Goal: Task Accomplishment & Management: Use online tool/utility

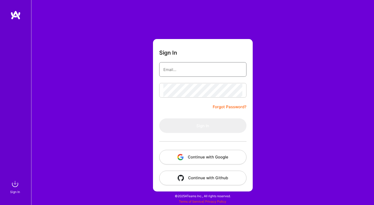
type input "[EMAIL_ADDRESS][DOMAIN_NAME]"
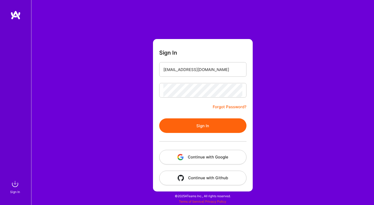
click at [189, 128] on button "Sign In" at bounding box center [202, 125] width 87 height 15
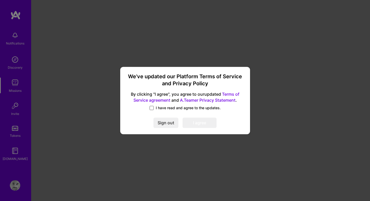
click at [150, 108] on span at bounding box center [152, 108] width 4 height 4
click at [0, 0] on input "I have read and agree to the updates." at bounding box center [0, 0] width 0 height 0
click at [192, 119] on button "I agree" at bounding box center [200, 123] width 34 height 10
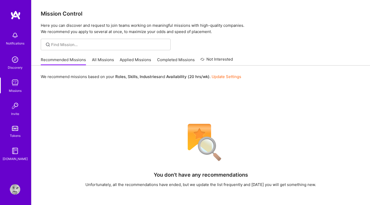
click at [96, 61] on link "All Missions" at bounding box center [103, 61] width 22 height 9
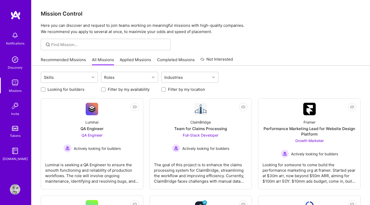
click at [70, 58] on link "Recommended Missions" at bounding box center [63, 61] width 45 height 9
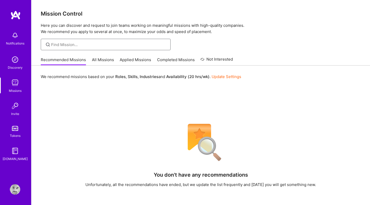
click at [86, 47] on input at bounding box center [109, 44] width 116 height 5
click at [98, 61] on link "All Missions" at bounding box center [103, 61] width 22 height 9
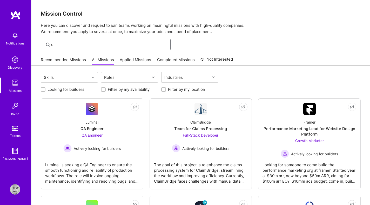
drag, startPoint x: 64, startPoint y: 45, endPoint x: 44, endPoint y: 42, distance: 20.0
click at [44, 42] on div "ui" at bounding box center [106, 44] width 130 height 11
type input "ui"
click at [68, 79] on div "Skills" at bounding box center [65, 77] width 49 height 10
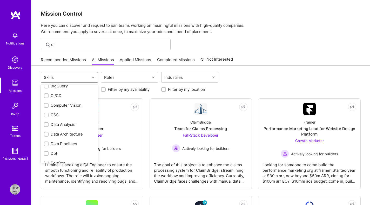
scroll to position [122, 0]
click at [46, 112] on div at bounding box center [46, 114] width 5 height 5
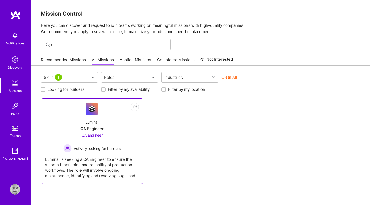
click at [114, 165] on div "Luminai is seeking a QA Engineer to ensure the smooth functioning and reliabili…" at bounding box center [92, 165] width 94 height 26
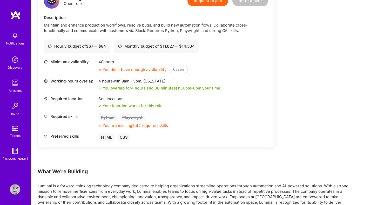
scroll to position [148, 0]
